Goal: Check status

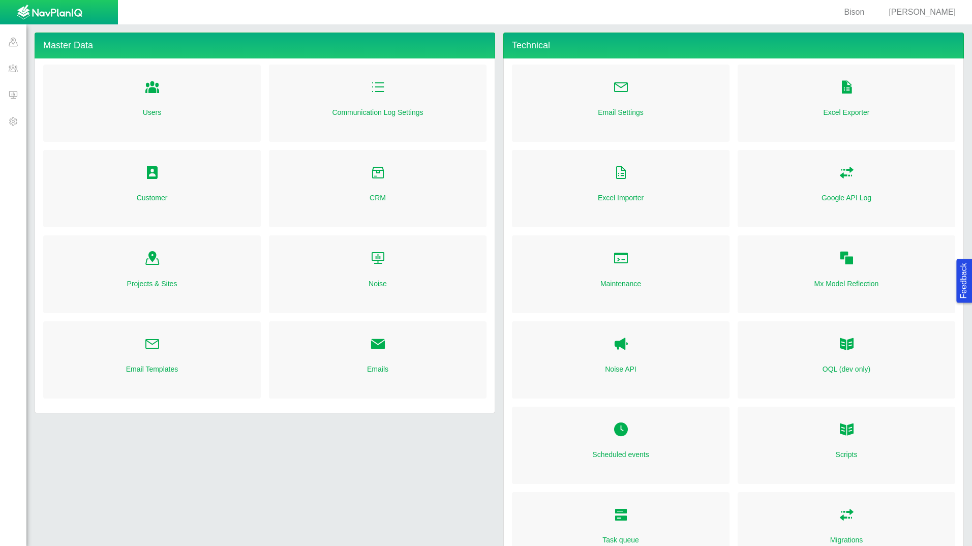
click at [384, 352] on div "Emails" at bounding box center [378, 359] width 218 height 77
radio input "true"
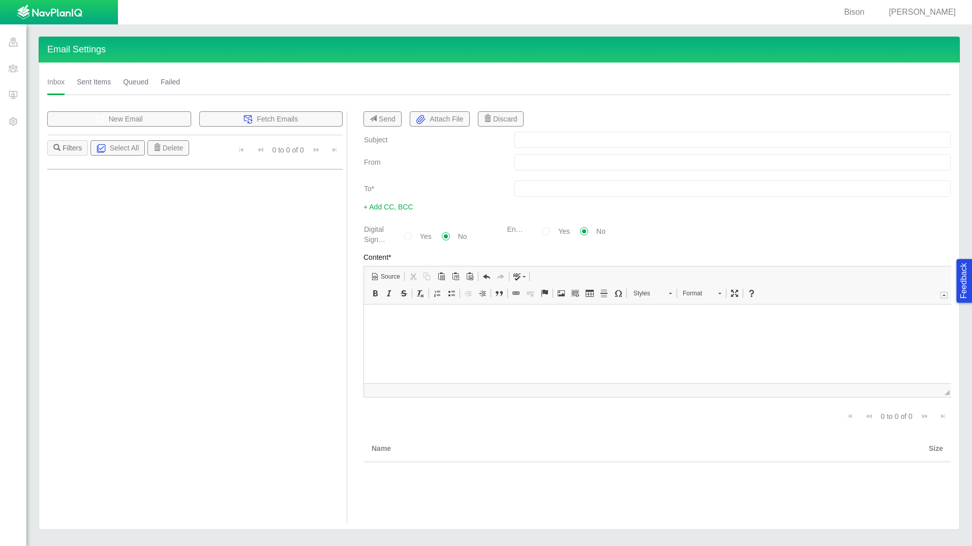
click at [99, 75] on link "Sent Items" at bounding box center [94, 82] width 34 height 26
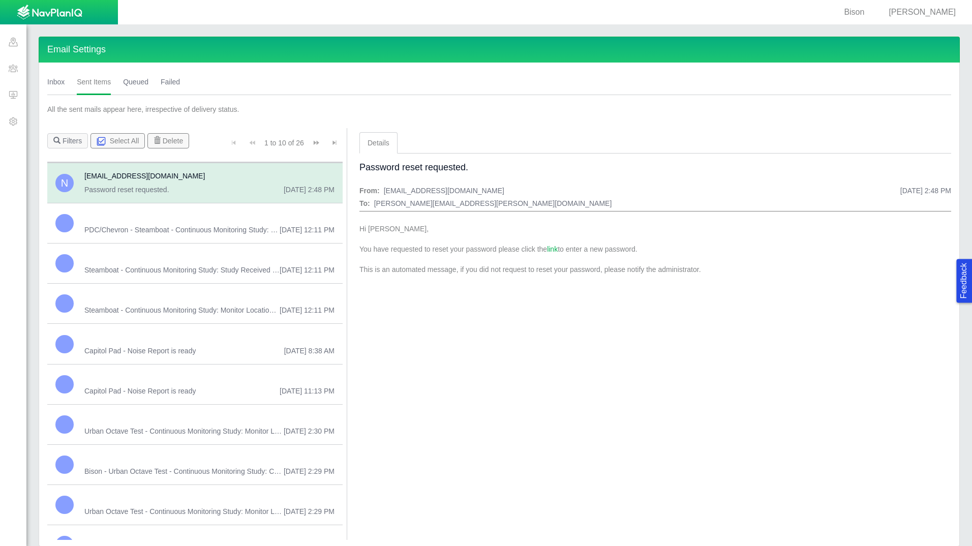
click at [215, 432] on span "Urban Octave Test - Continuous Monitoring Study: Monitor Location Responses fro…" at bounding box center [183, 431] width 199 height 10
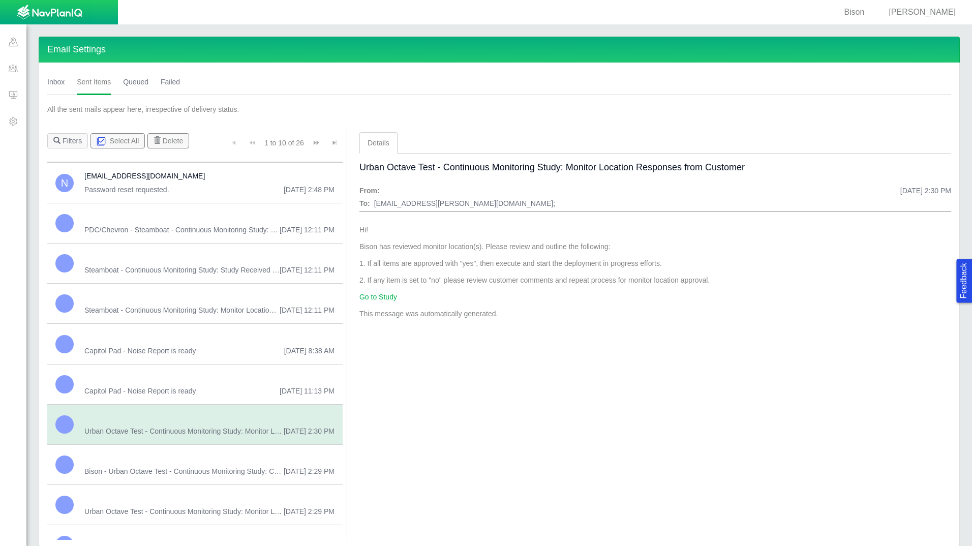
click at [384, 299] on link "Go to Study" at bounding box center [379, 297] width 38 height 8
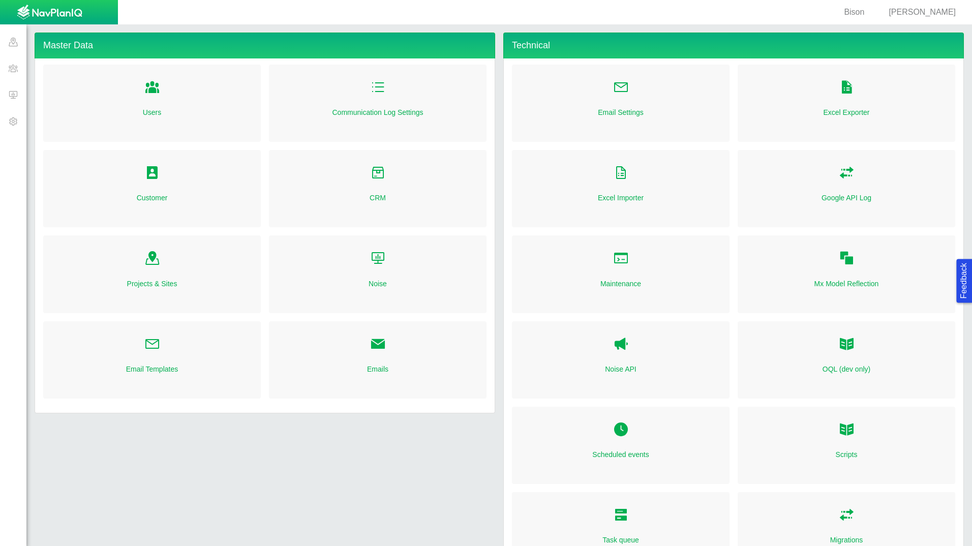
click at [945, 14] on span "[PERSON_NAME]" at bounding box center [922, 12] width 67 height 9
select select "42784196460096832"
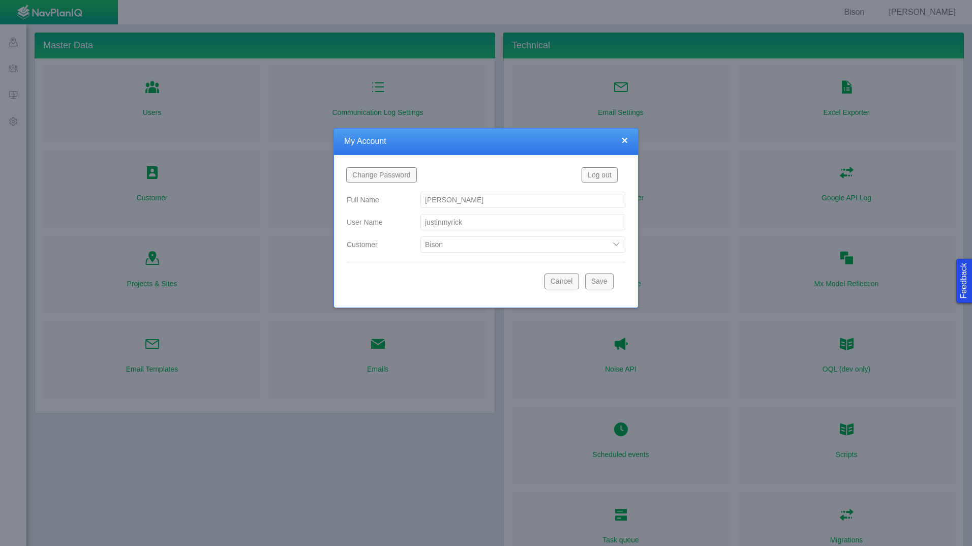
click at [608, 175] on button "Log out" at bounding box center [600, 174] width 36 height 15
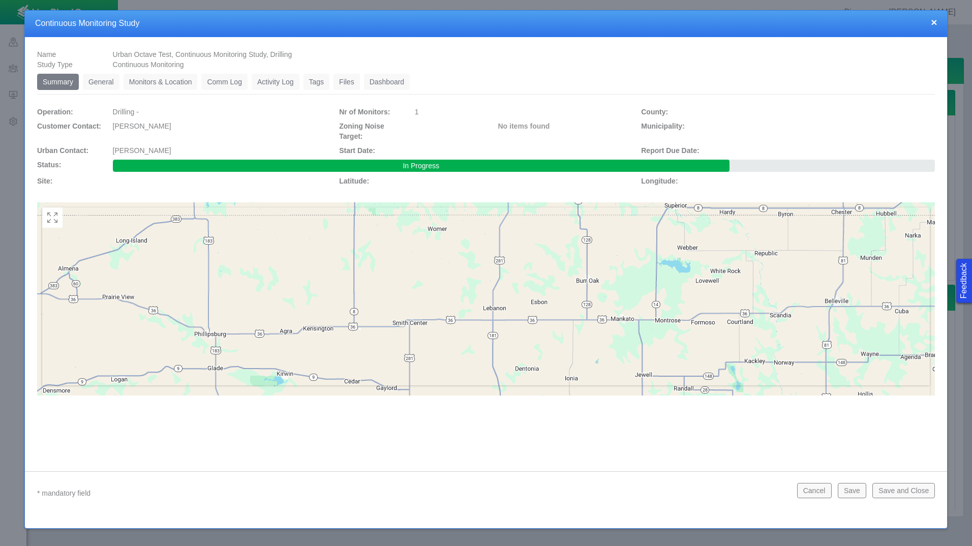
type textarea "x"
click at [564, 78] on ul "Summary 0 General 0 Monitors & Location 0 Comm Log 0 Activity Log 0 Tags 0 File…" at bounding box center [486, 84] width 898 height 21
